Goal: Task Accomplishment & Management: Manage account settings

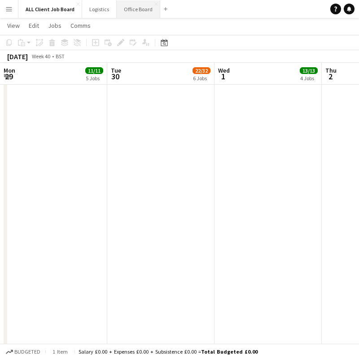
scroll to position [0, 210]
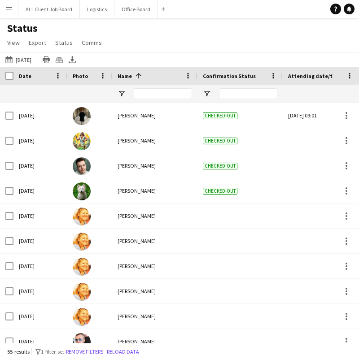
scroll to position [254, 0]
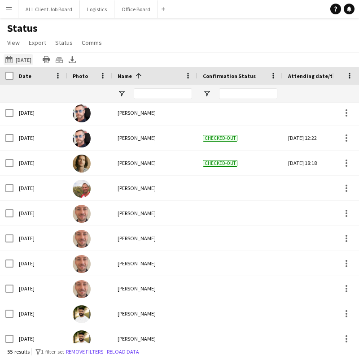
click at [30, 57] on button "Yesterday Yesterday" at bounding box center [19, 59] width 30 height 11
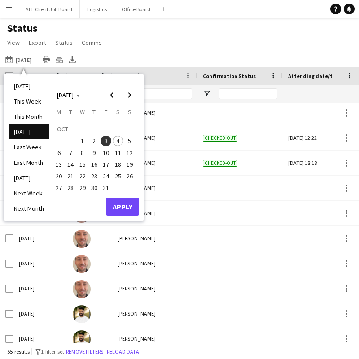
click at [118, 143] on span "4" at bounding box center [118, 141] width 11 height 11
click at [130, 209] on button "Apply" at bounding box center [122, 207] width 33 height 18
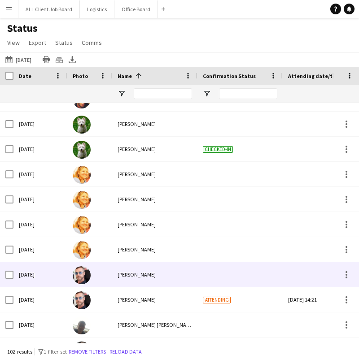
scroll to position [0, 0]
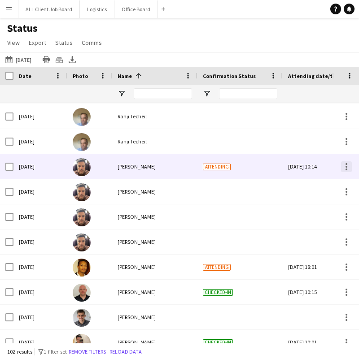
click at [346, 166] on div at bounding box center [346, 167] width 2 height 2
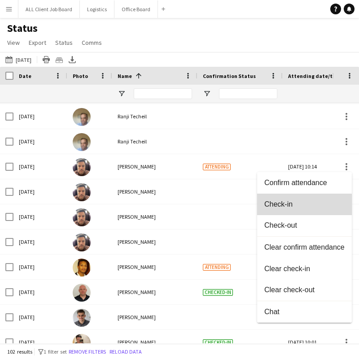
click at [286, 208] on span "Check-in" at bounding box center [304, 204] width 80 height 8
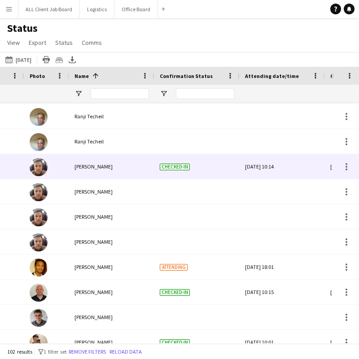
click at [277, 169] on div "Fri, 3 Oct 2025 10:14" at bounding box center [282, 166] width 74 height 25
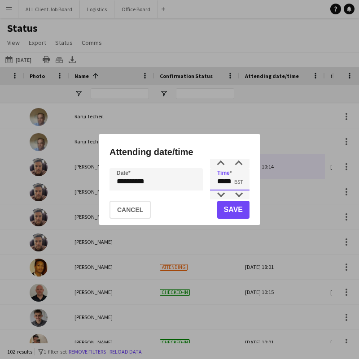
click at [228, 182] on input "*****" at bounding box center [229, 179] width 39 height 22
drag, startPoint x: 224, startPoint y: 182, endPoint x: 218, endPoint y: 182, distance: 5.4
click at [218, 182] on input "*****" at bounding box center [229, 179] width 39 height 22
click at [232, 183] on input "*****" at bounding box center [229, 179] width 39 height 22
type input "*****"
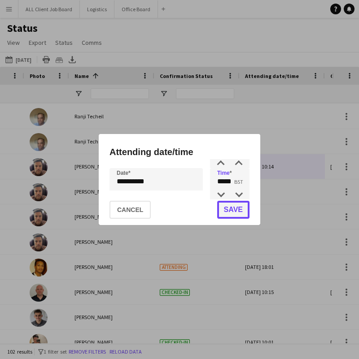
click at [239, 213] on button "Save" at bounding box center [233, 210] width 32 height 18
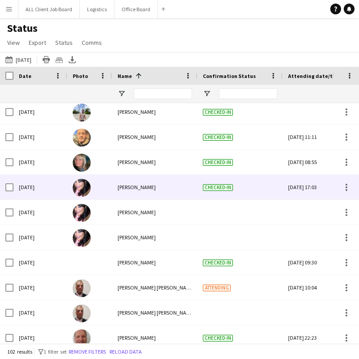
scroll to position [1745, 0]
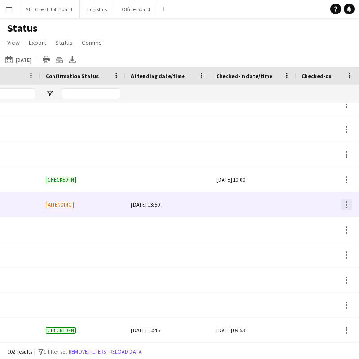
click at [348, 205] on div at bounding box center [346, 204] width 11 height 11
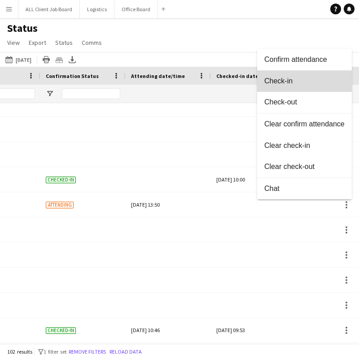
click at [283, 78] on span "Check-in" at bounding box center [304, 81] width 80 height 8
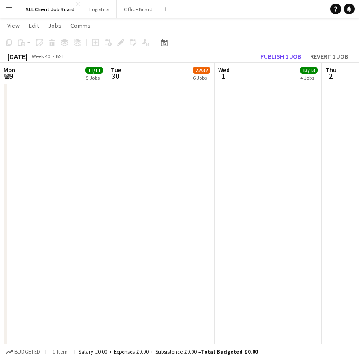
scroll to position [0, 210]
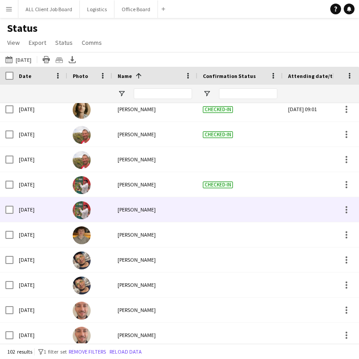
scroll to position [610, 0]
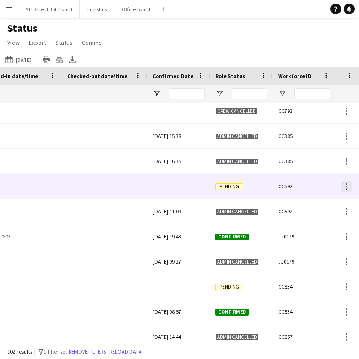
click at [350, 185] on div at bounding box center [346, 186] width 11 height 11
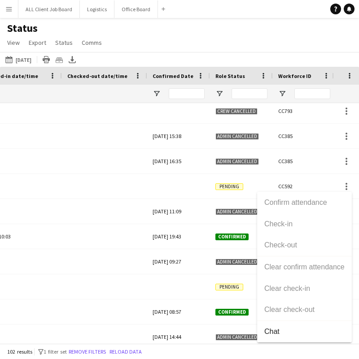
click at [308, 205] on div "Confirm attendance Check-in Check-out Clear confirm attendance Clear check-in C…" at bounding box center [304, 267] width 95 height 151
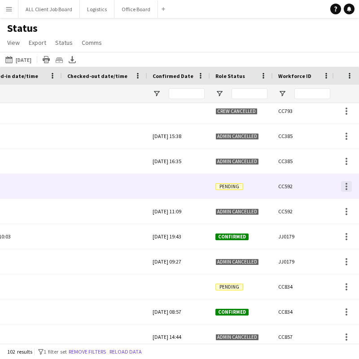
click at [344, 186] on div at bounding box center [346, 186] width 11 height 11
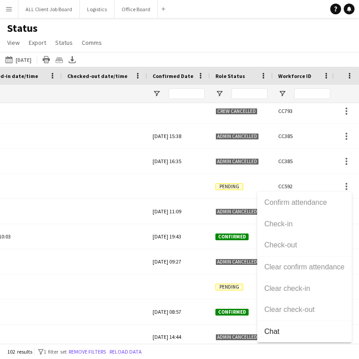
click at [236, 191] on div at bounding box center [179, 179] width 359 height 359
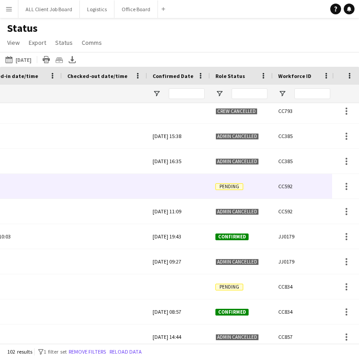
click at [235, 187] on span "Pending" at bounding box center [229, 186] width 28 height 7
click at [346, 189] on div at bounding box center [346, 189] width 2 height 2
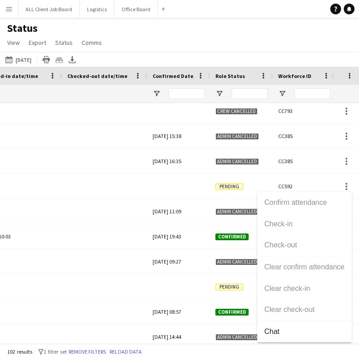
click at [278, 219] on div "Confirm attendance Check-in Check-out Clear confirm attendance Clear check-in C…" at bounding box center [304, 267] width 95 height 151
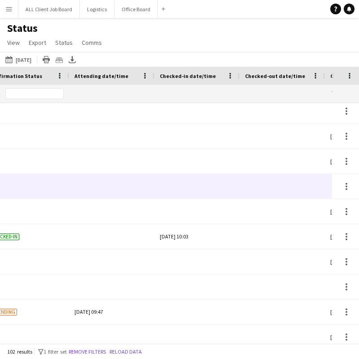
click at [195, 187] on div at bounding box center [197, 186] width 74 height 25
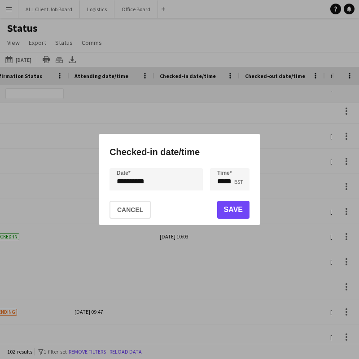
click at [122, 181] on div "**********" at bounding box center [179, 179] width 359 height 359
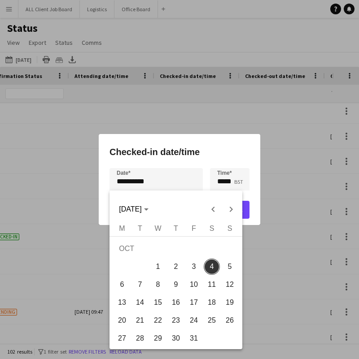
click at [194, 266] on span "3" at bounding box center [194, 267] width 16 height 16
type input "**********"
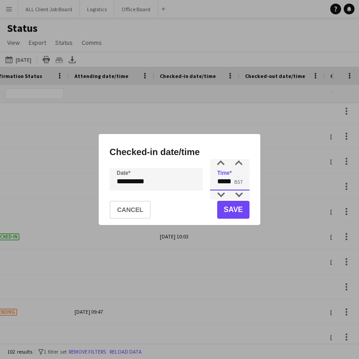
drag, startPoint x: 232, startPoint y: 180, endPoint x: 225, endPoint y: 180, distance: 7.2
click at [225, 180] on input "*****" at bounding box center [229, 179] width 39 height 22
type input "*****"
click at [230, 209] on button "Save" at bounding box center [233, 210] width 32 height 18
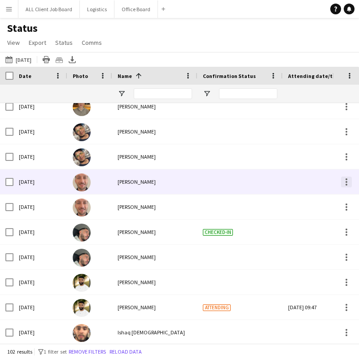
click at [345, 180] on div at bounding box center [346, 182] width 11 height 11
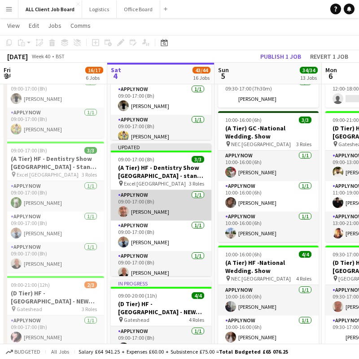
click at [167, 208] on app-card-role "APPLY NOW 1/1 09:00-17:00 (8h) Gabriel Waddingham" at bounding box center [161, 205] width 100 height 30
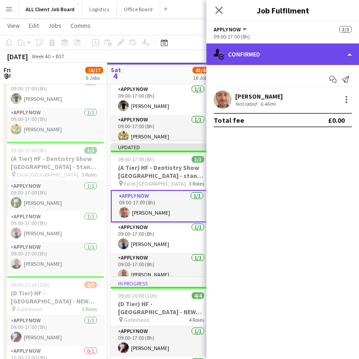
click at [347, 52] on div "single-neutral-actions-check-2 Confirmed" at bounding box center [282, 54] width 152 height 22
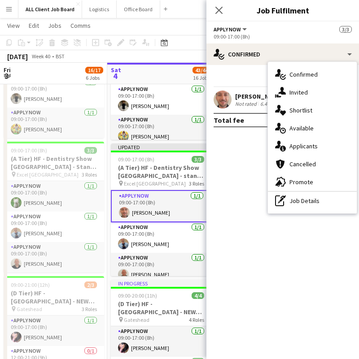
click at [231, 172] on mat-expansion-panel "check Confirmed Start chat Send notification Gabriel Waddingham Not rated 6.46m…" at bounding box center [282, 212] width 152 height 294
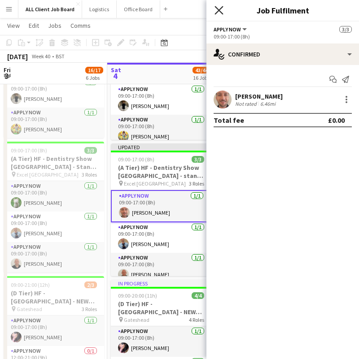
click at [218, 8] on icon "Close pop-in" at bounding box center [218, 10] width 9 height 9
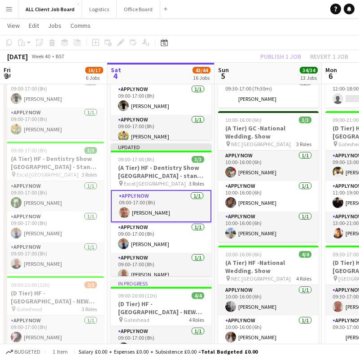
click at [160, 204] on app-card-role "APPLY NOW 1/1 09:00-17:00 (8h) Gabriel Waddingham" at bounding box center [161, 206] width 100 height 32
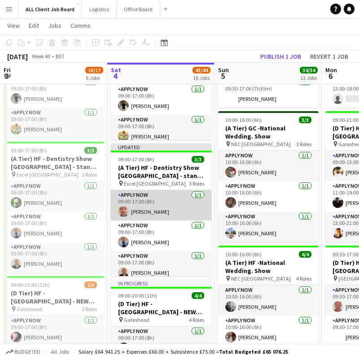
click at [153, 203] on app-card-role "APPLY NOW 1/1 09:00-17:00 (8h) Gabriel Waddingham" at bounding box center [161, 205] width 100 height 30
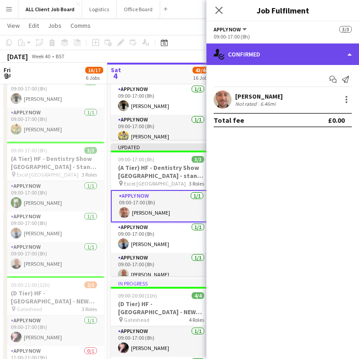
click at [281, 52] on div "single-neutral-actions-check-2 Confirmed" at bounding box center [282, 54] width 152 height 22
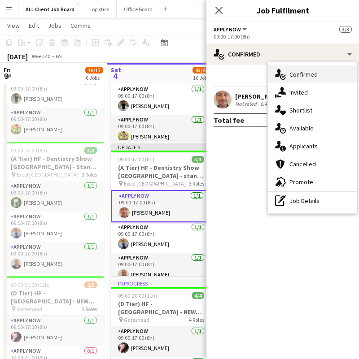
click at [296, 72] on span "Confirmed" at bounding box center [303, 74] width 28 height 8
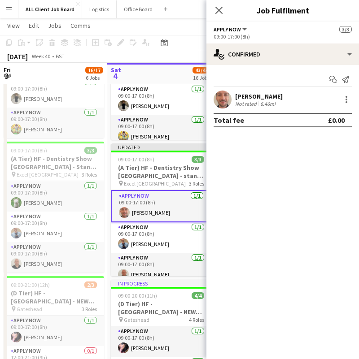
click at [279, 166] on mat-expansion-panel "check Confirmed Start chat Send notification Gabriel Waddingham Not rated 6.46m…" at bounding box center [282, 212] width 152 height 294
click at [344, 99] on div at bounding box center [346, 99] width 11 height 11
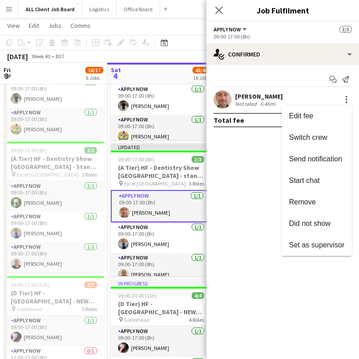
click at [248, 235] on div at bounding box center [179, 179] width 359 height 359
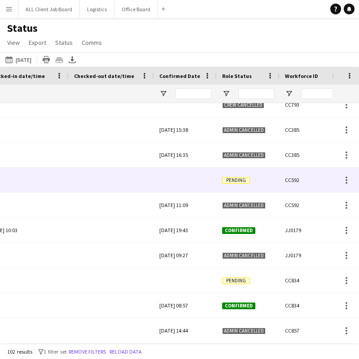
click at [238, 181] on span "Pending" at bounding box center [236, 180] width 28 height 7
